Goal: Find specific page/section: Find specific page/section

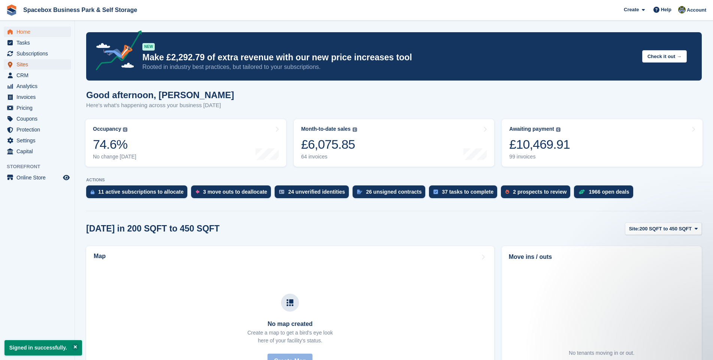
click at [21, 63] on span "Sites" at bounding box center [38, 64] width 45 height 10
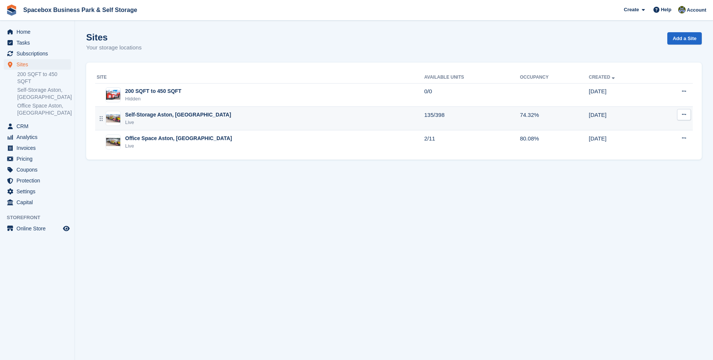
click at [198, 108] on td "Self-Storage Aston, Birmingham Live" at bounding box center [259, 119] width 329 height 24
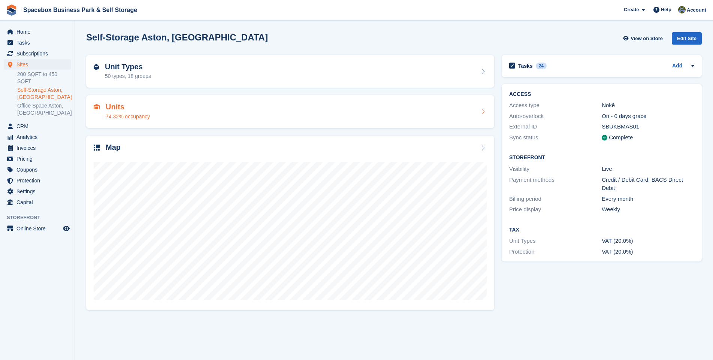
click at [195, 109] on div "Units 74.32% occupancy" at bounding box center [290, 112] width 393 height 18
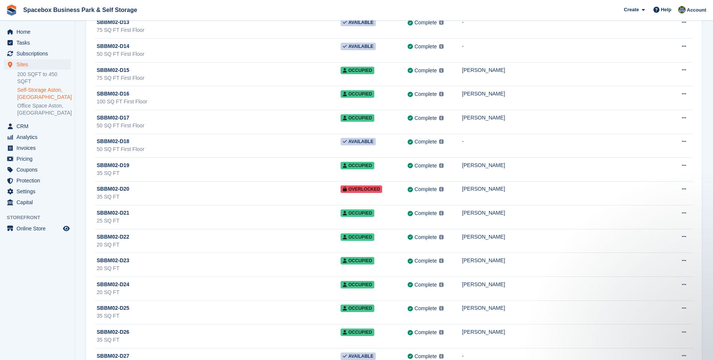
scroll to position [2215, 0]
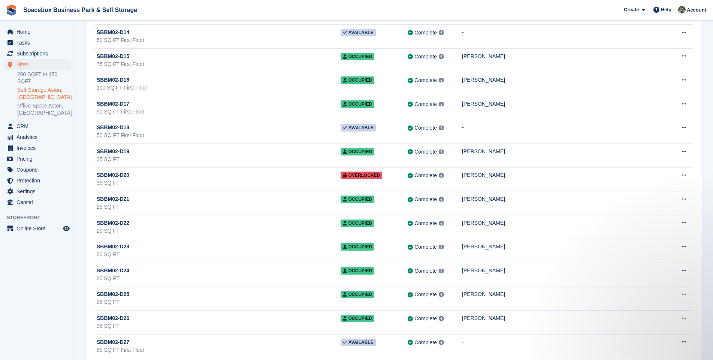
drag, startPoint x: 266, startPoint y: 167, endPoint x: 20, endPoint y: 293, distance: 277.1
click at [20, 293] on aside "Home Tasks Subscriptions Subscriptions Subscriptions Contracts Price increases …" at bounding box center [37, 182] width 75 height 323
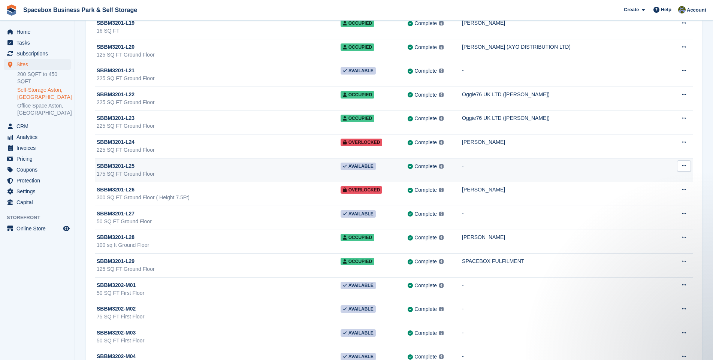
scroll to position [8374, 0]
